Goal: Transaction & Acquisition: Purchase product/service

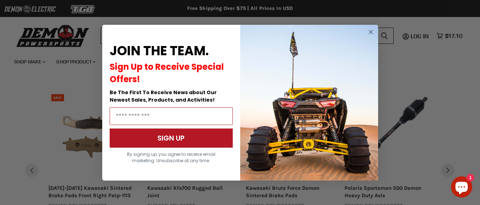
scroll to position [615, 0]
